Goal: Task Accomplishment & Management: Complete application form

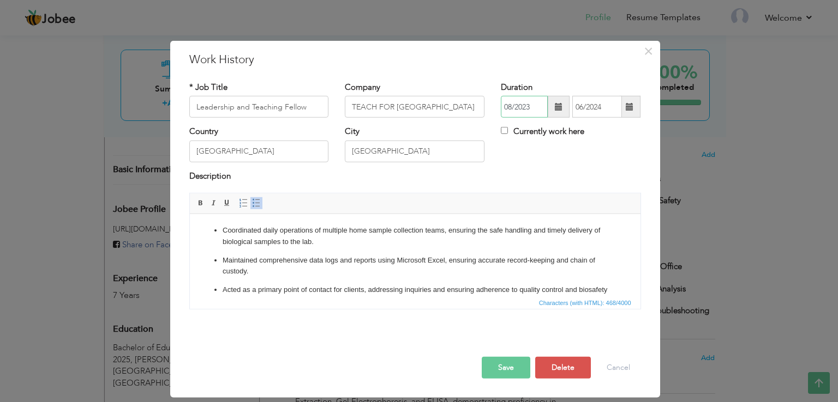
click at [528, 110] on input "08/2023" at bounding box center [524, 107] width 47 height 22
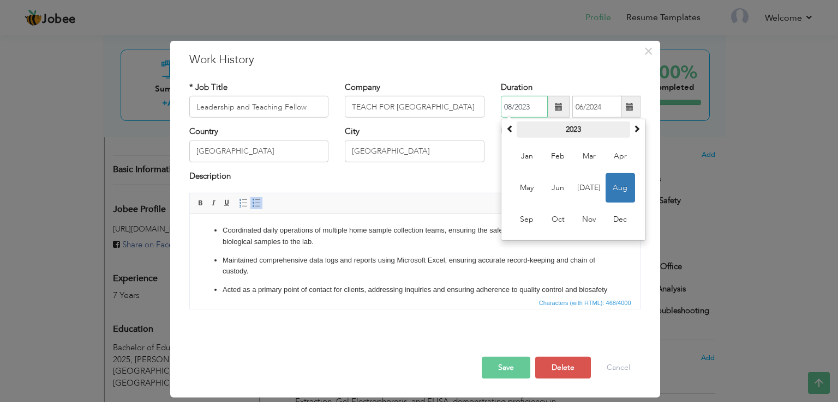
click at [577, 131] on th "2023" at bounding box center [572, 130] width 113 height 16
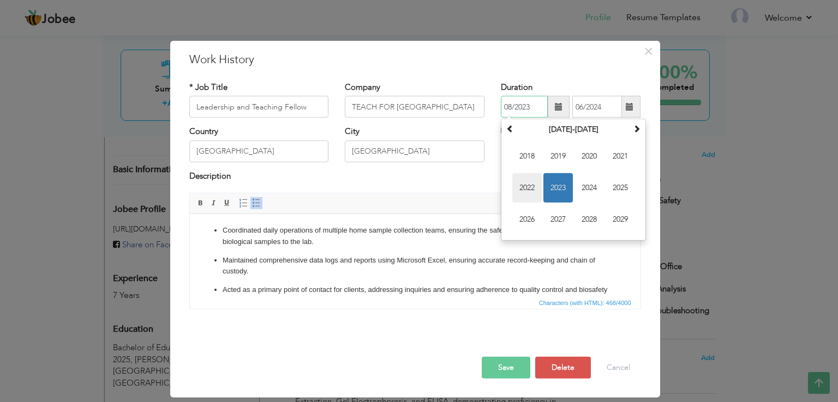
click at [526, 183] on span "2022" at bounding box center [526, 187] width 29 height 29
click at [530, 157] on span "Jan" at bounding box center [526, 156] width 29 height 29
type input "01/2022"
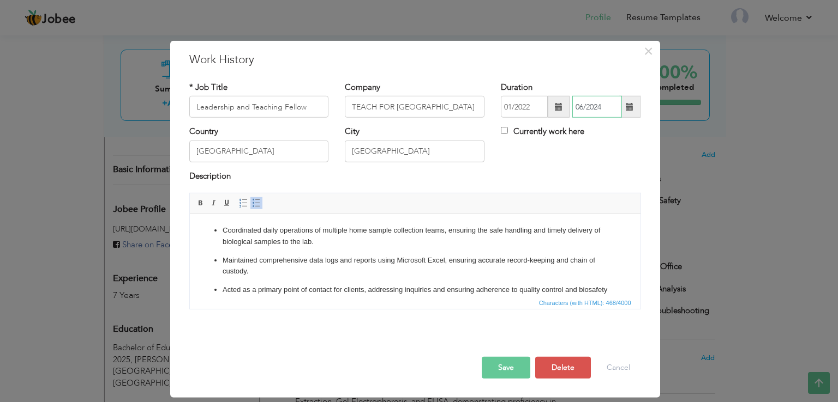
click at [603, 105] on input "06/2024" at bounding box center [597, 107] width 50 height 22
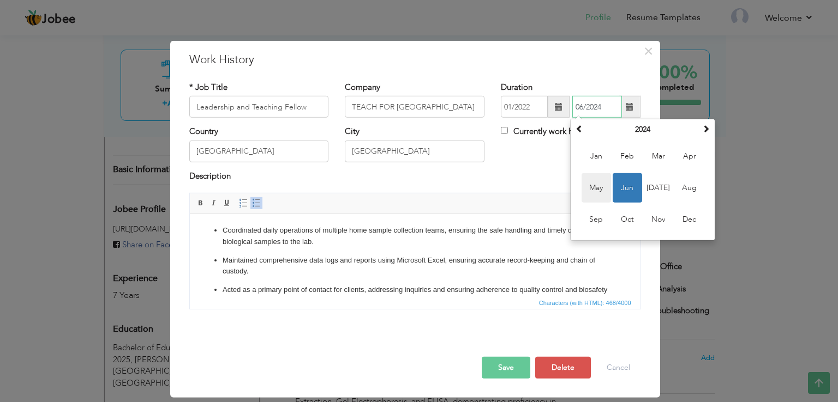
click at [606, 188] on span "May" at bounding box center [595, 187] width 29 height 29
type input "05/2024"
